Goal: Task Accomplishment & Management: Manage account settings

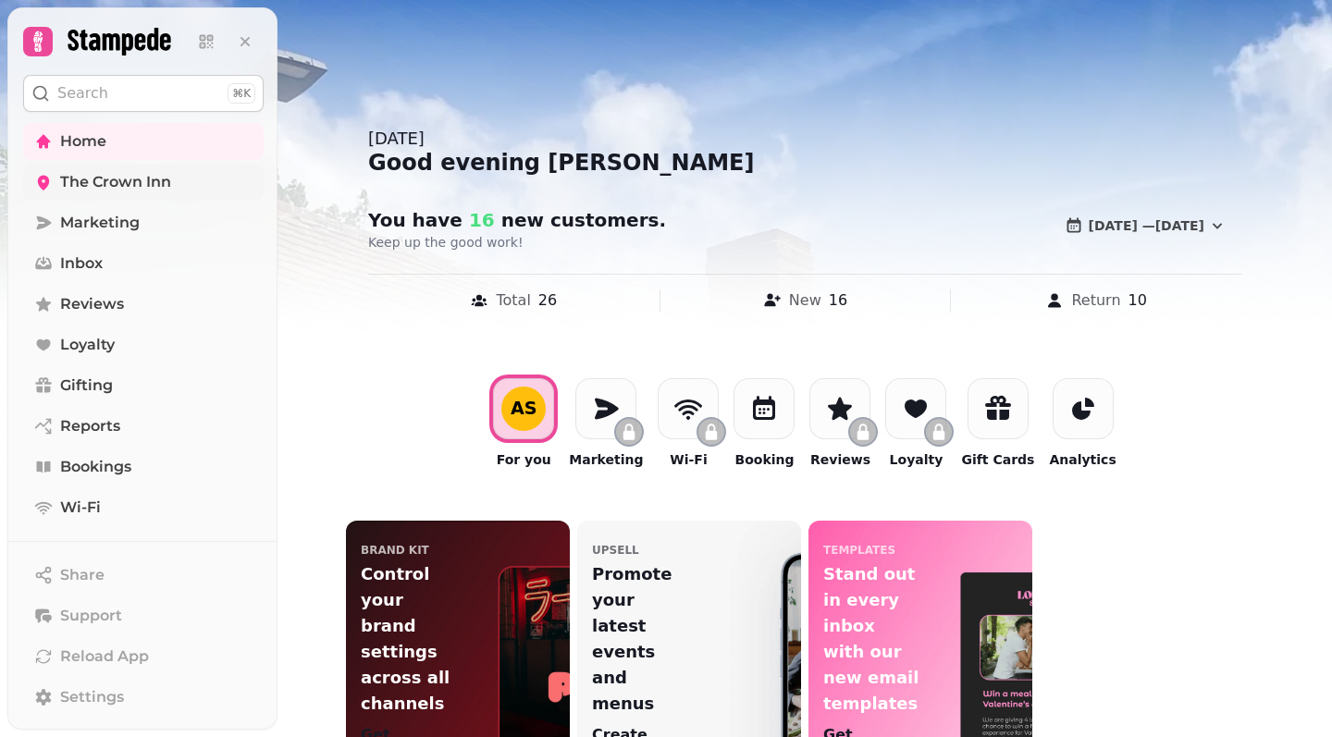
click at [155, 172] on span "The Crown Inn" at bounding box center [115, 182] width 111 height 22
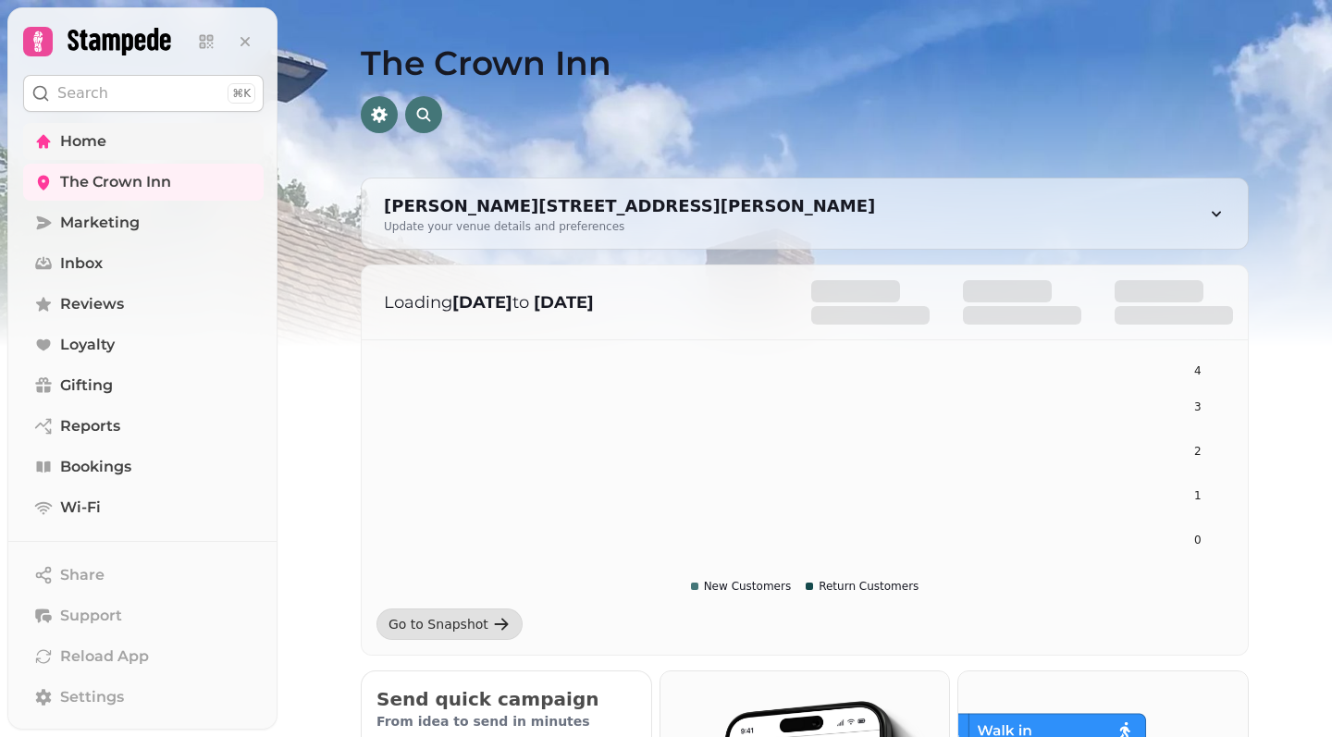
click at [178, 136] on link "Home" at bounding box center [143, 141] width 240 height 37
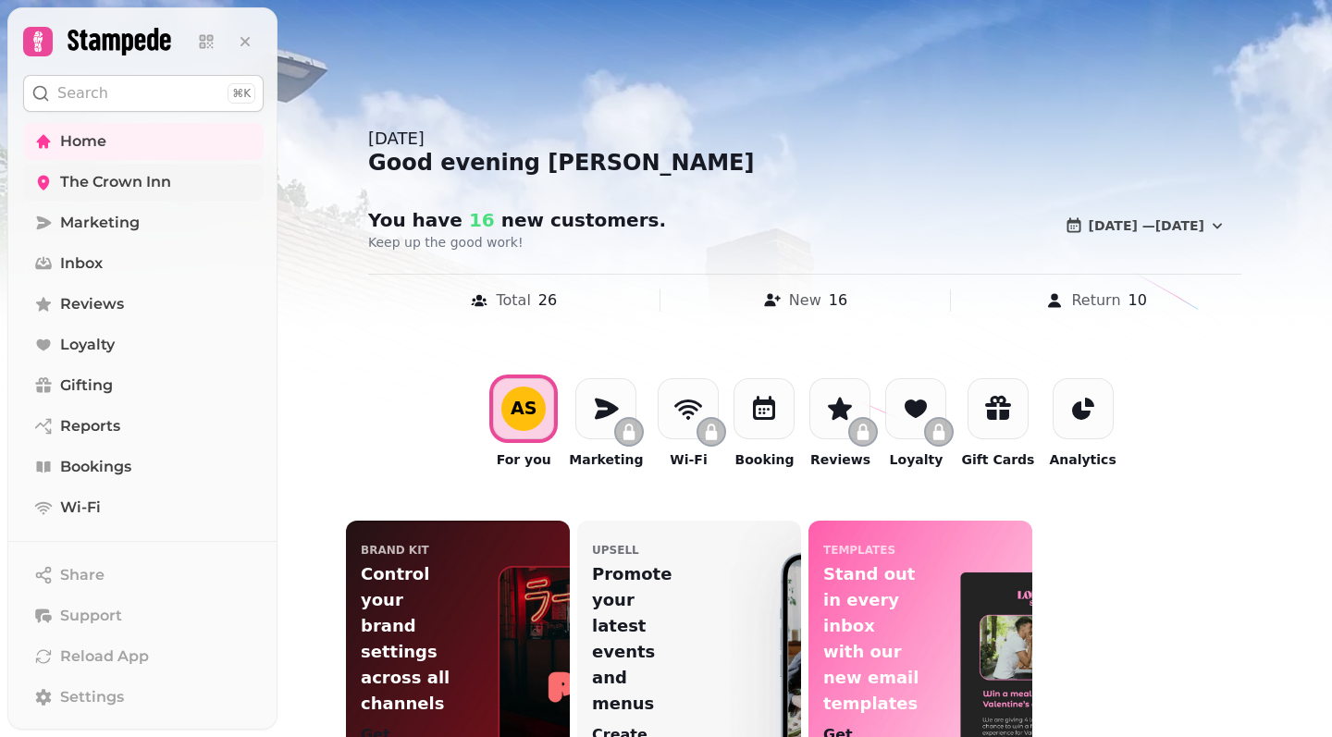
click at [140, 183] on span "The Crown Inn" at bounding box center [115, 182] width 111 height 22
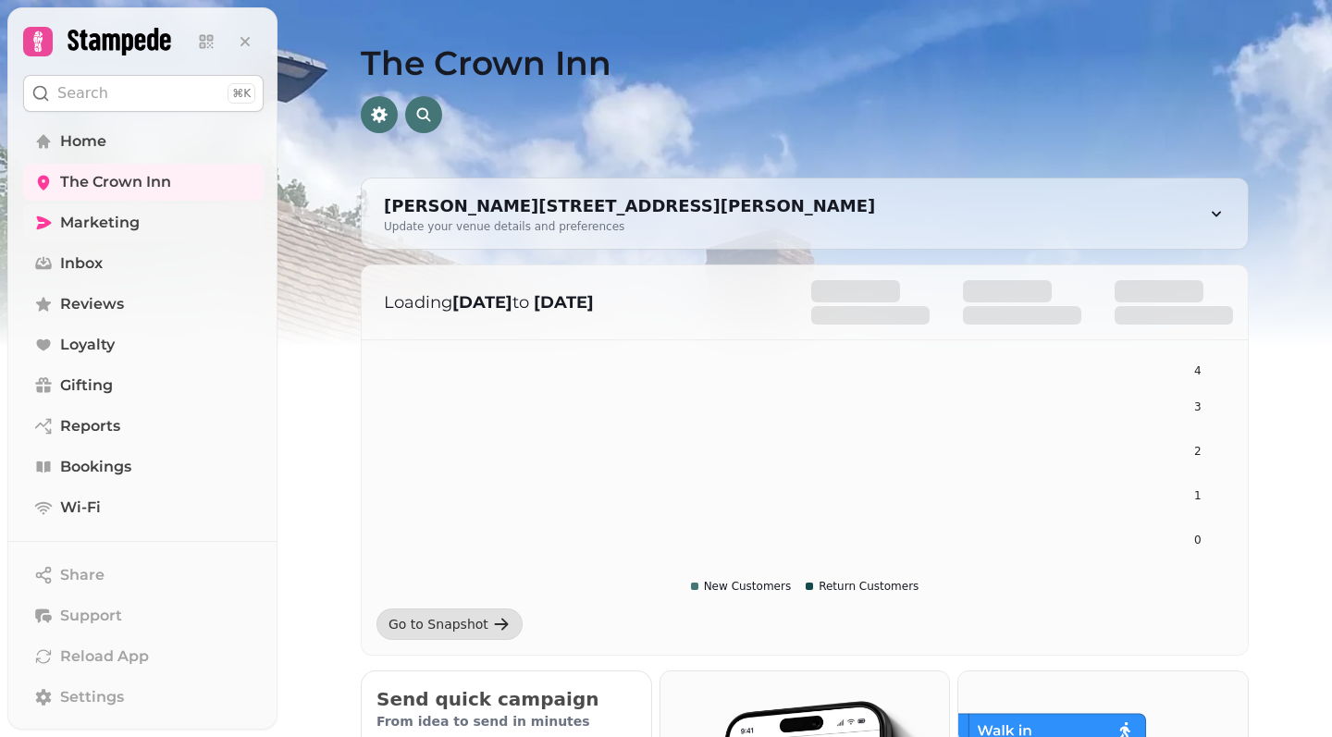
click at [105, 215] on span "Marketing" at bounding box center [100, 223] width 80 height 22
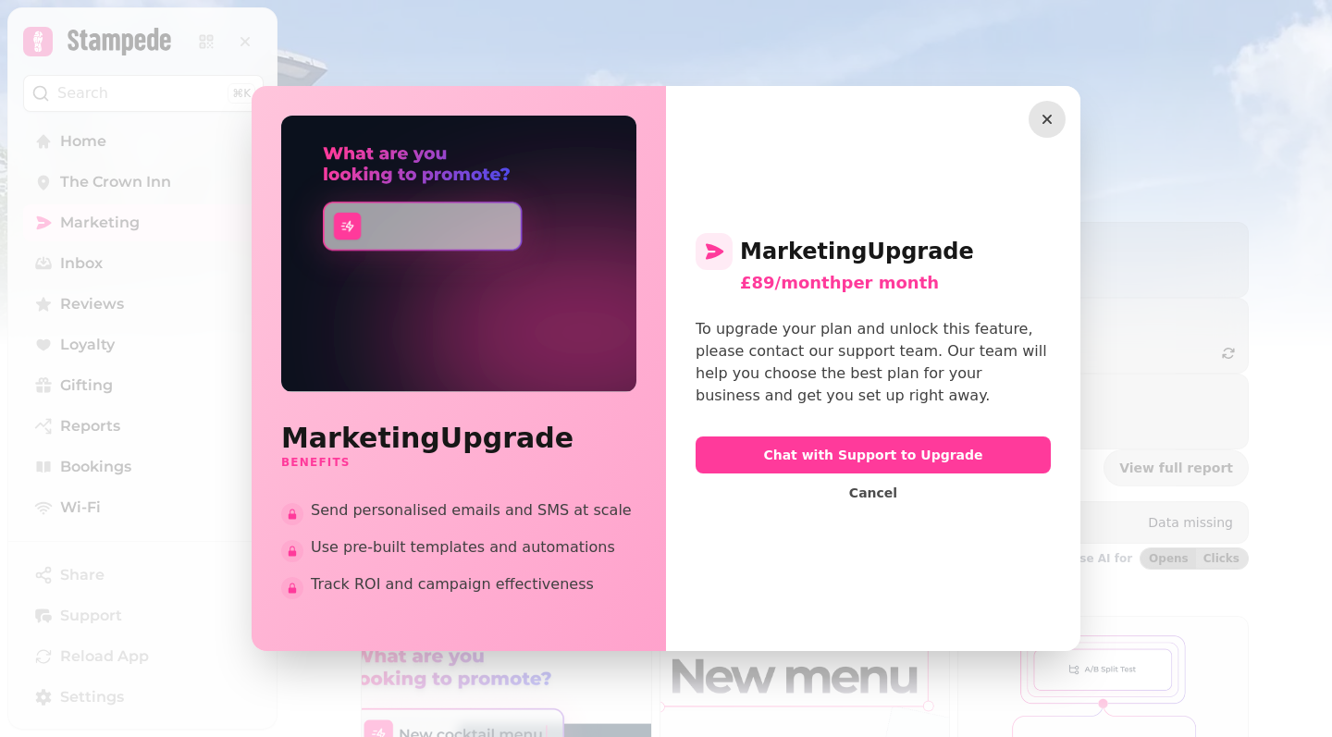
click at [1052, 112] on icon "button" at bounding box center [1047, 119] width 18 height 18
